Goal: Information Seeking & Learning: Check status

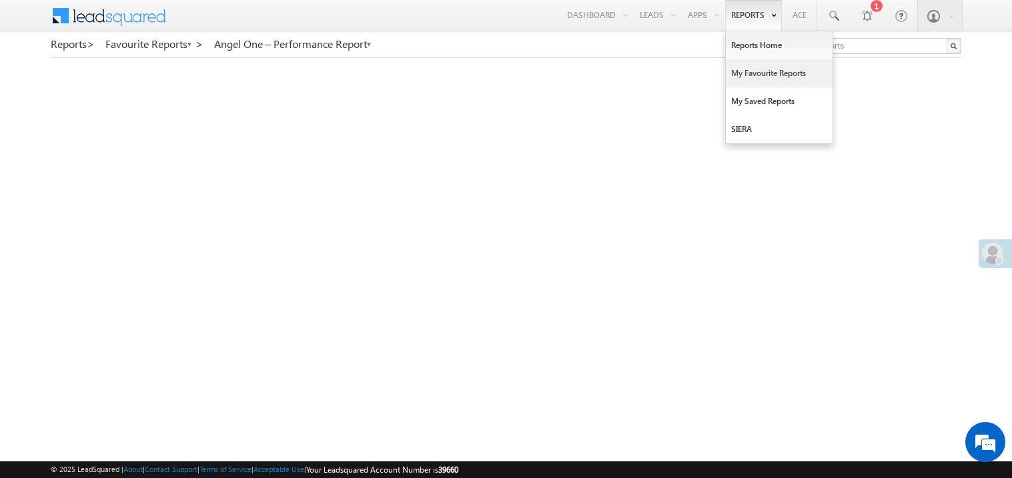
click at [745, 73] on link "My Favourite Reports" at bounding box center [779, 73] width 107 height 28
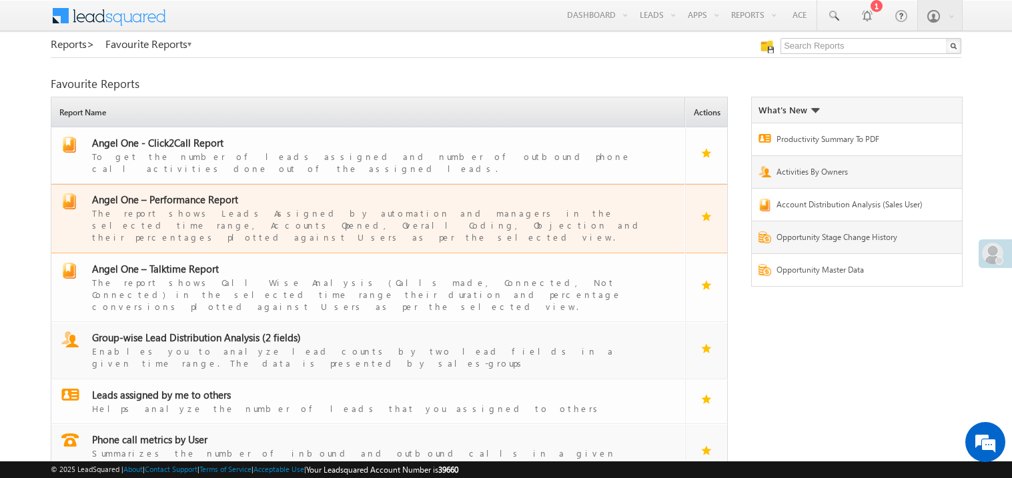
click at [190, 194] on span "Angel One – Performance Report" at bounding box center [165, 199] width 146 height 13
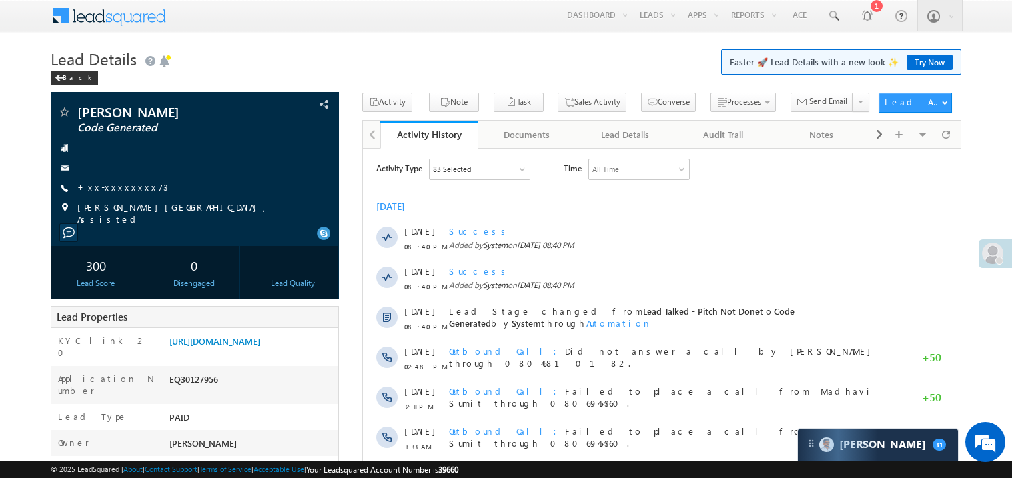
click at [416, 151] on div "Activity Type 83 Selected Select All Sales Activities 1 Sales Activity Email Ac…" at bounding box center [661, 406] width 599 height 511
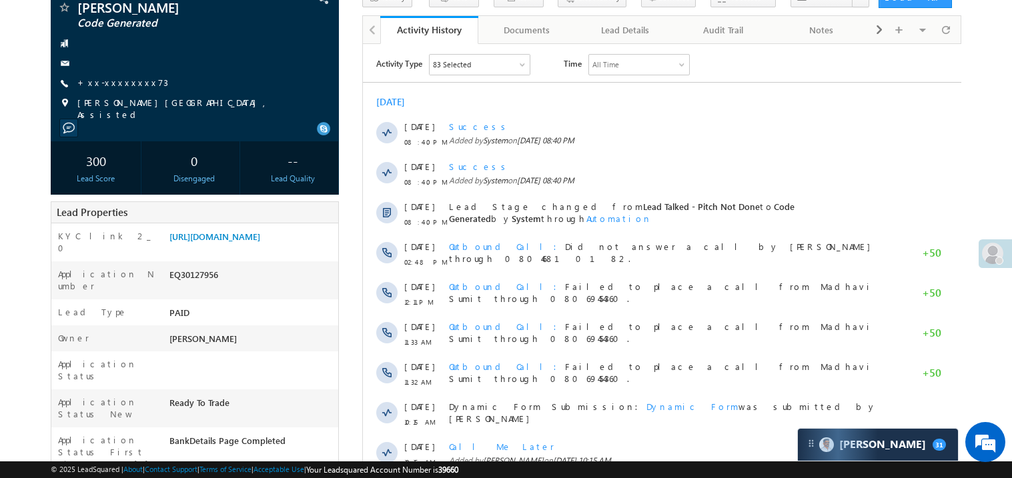
scroll to position [106, 0]
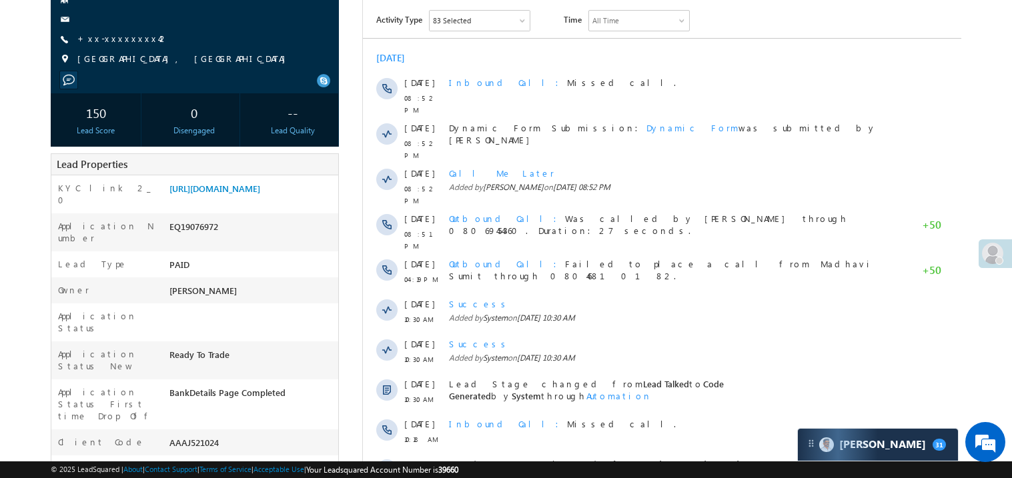
scroll to position [133, 0]
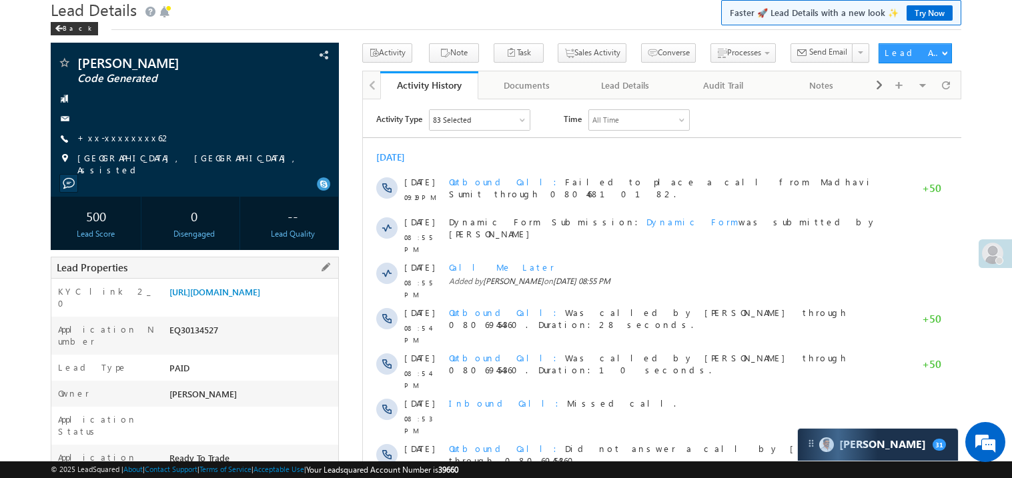
scroll to position [26, 0]
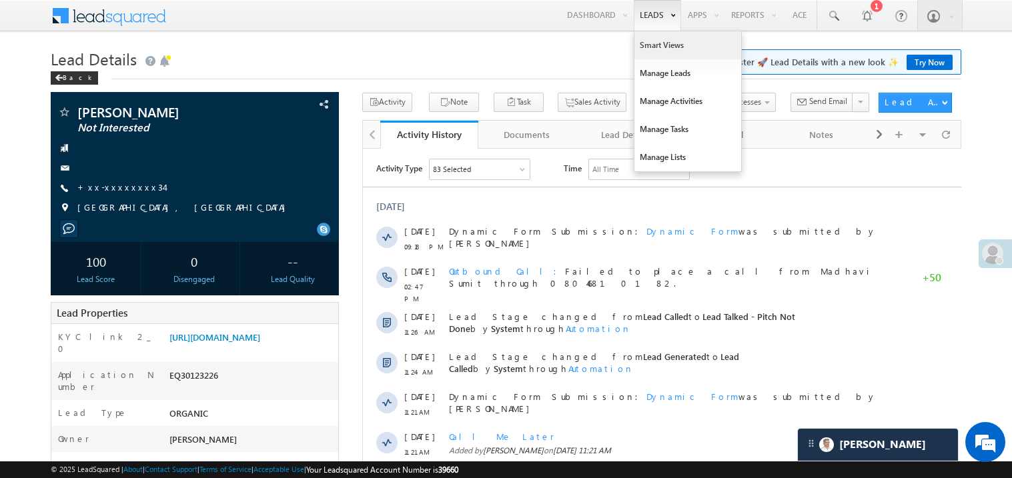
click at [652, 47] on link "Smart Views" at bounding box center [688, 45] width 107 height 28
